Goal: Information Seeking & Learning: Learn about a topic

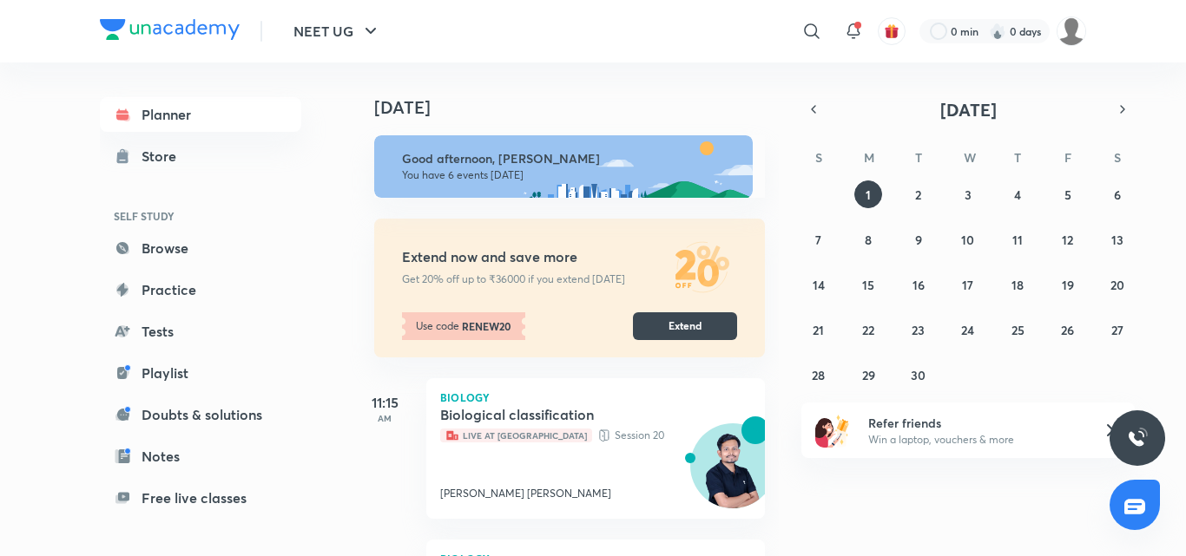
scroll to position [434, 0]
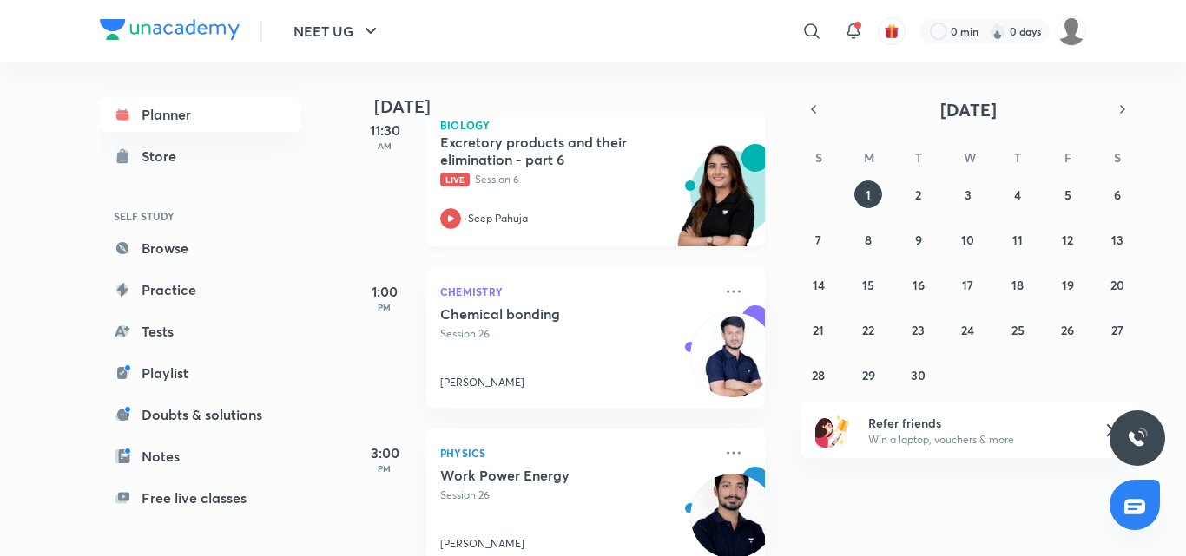
click at [455, 216] on icon at bounding box center [450, 218] width 21 height 21
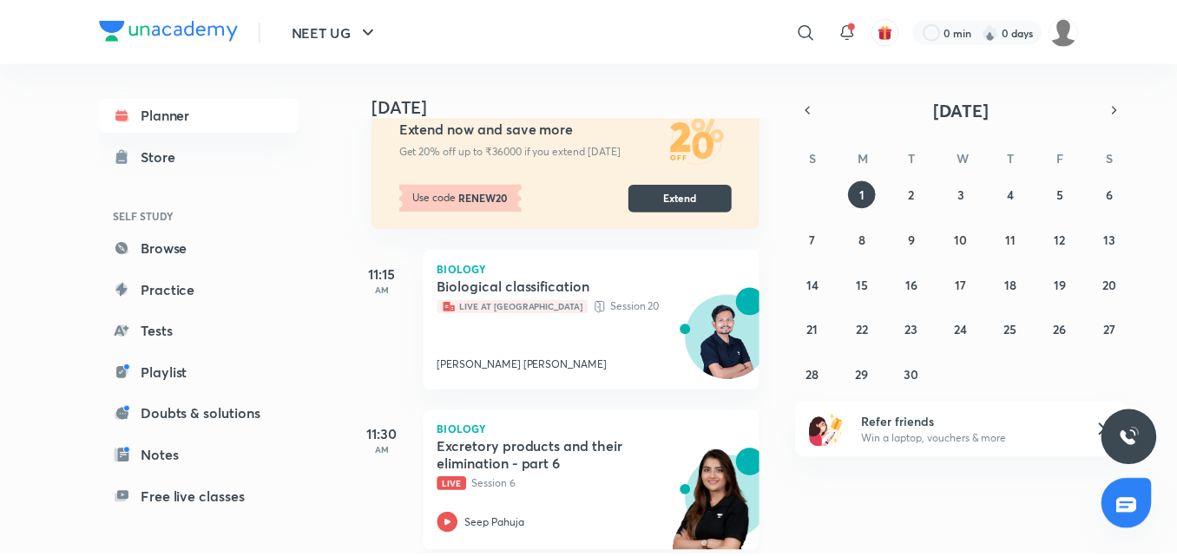
scroll to position [174, 0]
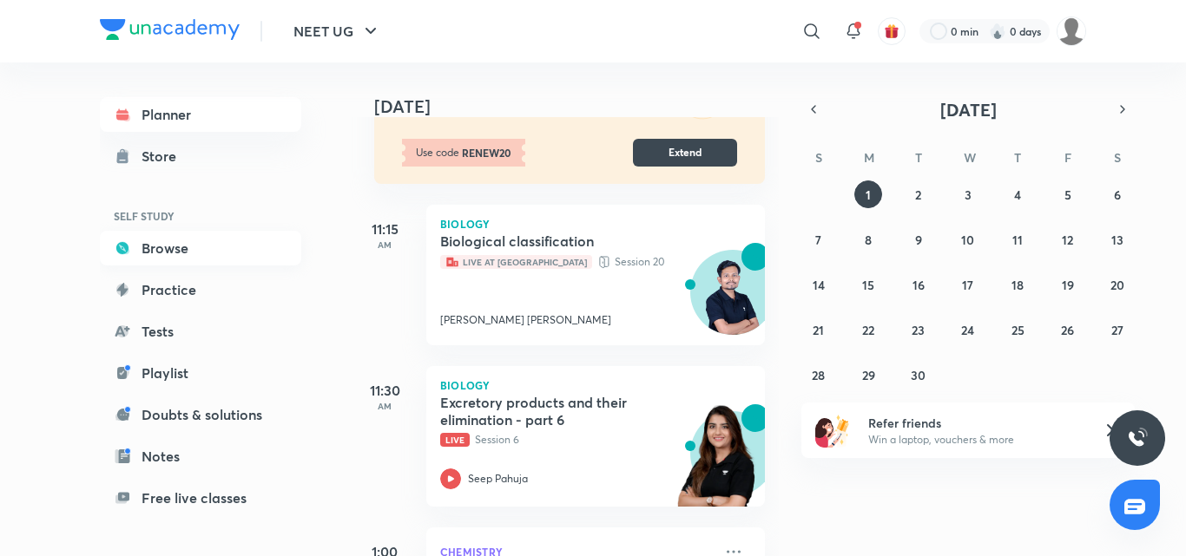
click at [198, 247] on link "Browse" at bounding box center [200, 248] width 201 height 35
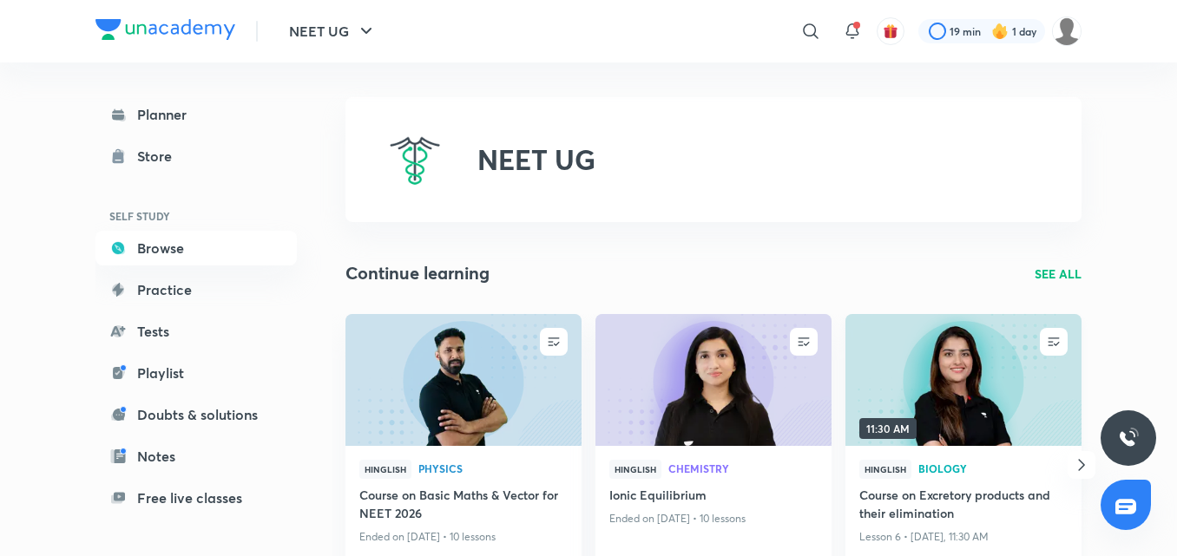
click at [998, 408] on img at bounding box center [963, 380] width 240 height 135
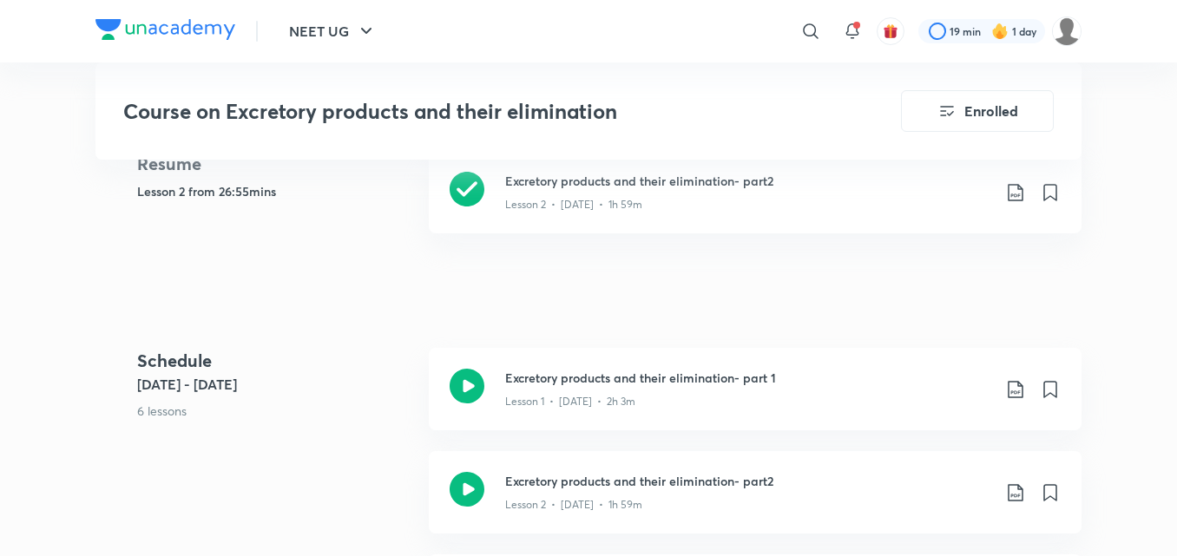
scroll to position [781, 0]
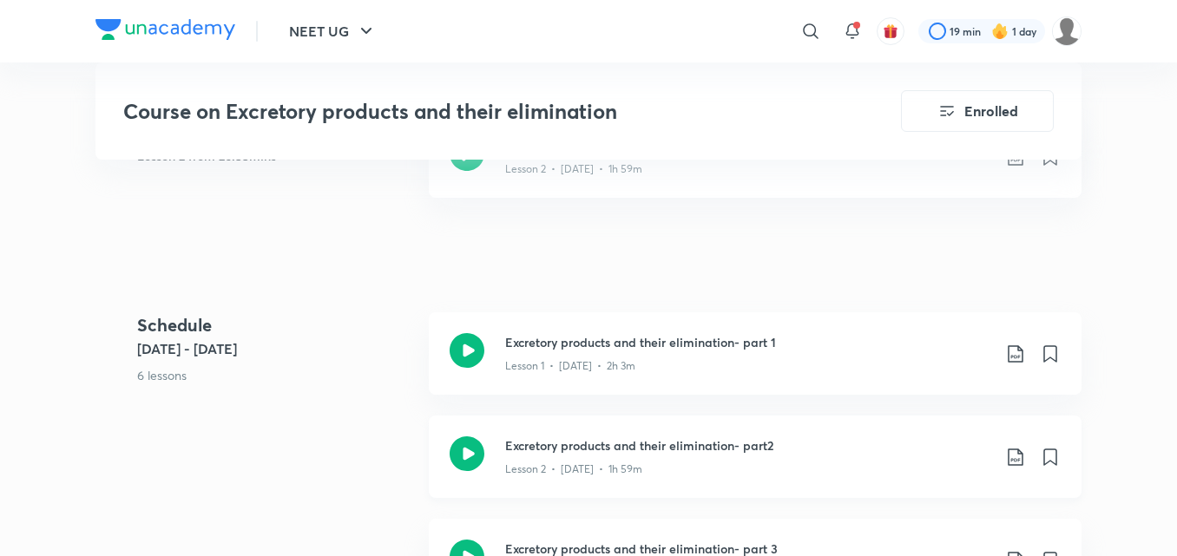
click at [469, 453] on icon at bounding box center [467, 454] width 35 height 35
